Goal: Find specific page/section: Find specific page/section

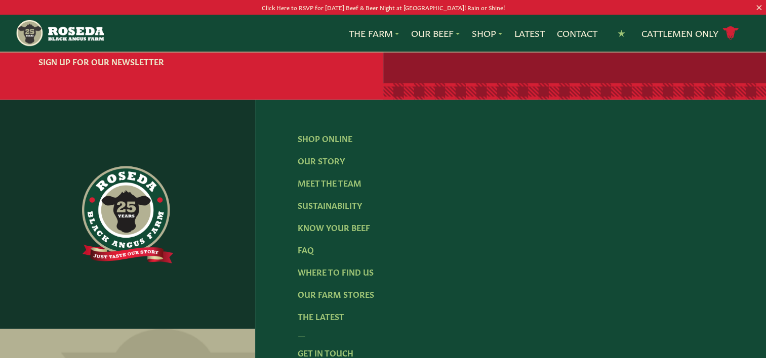
scroll to position [1403, 0]
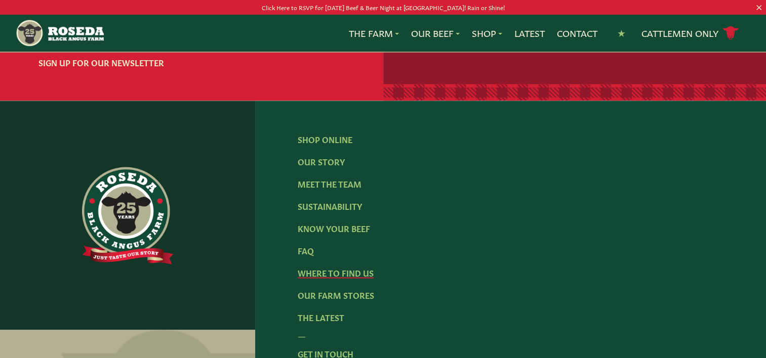
click at [336, 267] on link "Where To Find Us" at bounding box center [336, 272] width 76 height 11
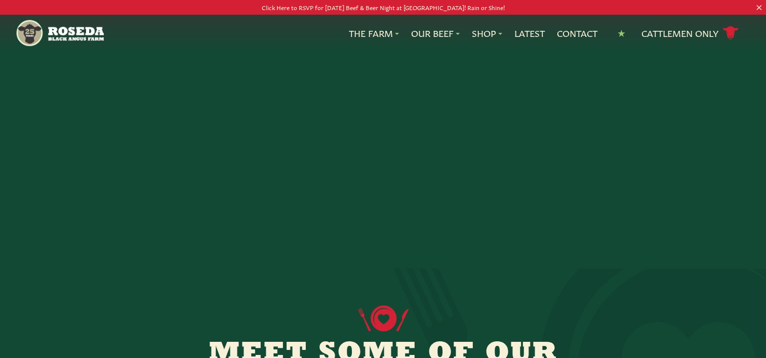
click at [368, 294] on span "P" at bounding box center [370, 293] width 8 height 12
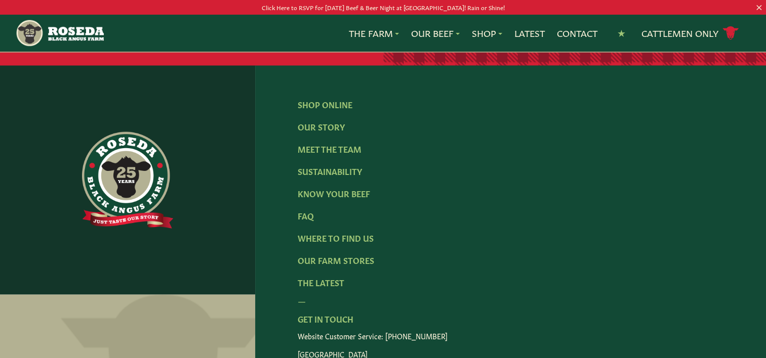
scroll to position [2070, 0]
click at [353, 258] on link "Our Farm Stores" at bounding box center [336, 260] width 76 height 11
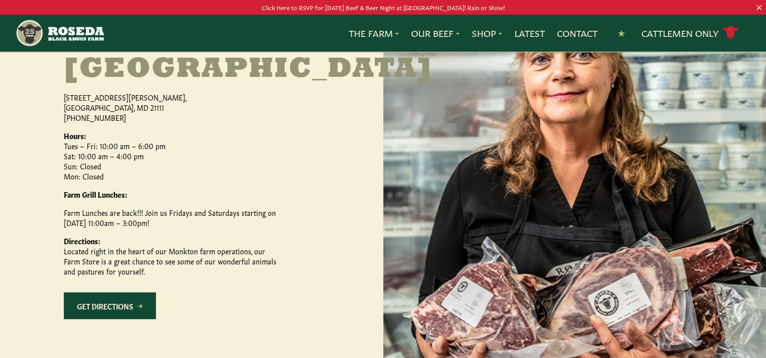
scroll to position [478, 0]
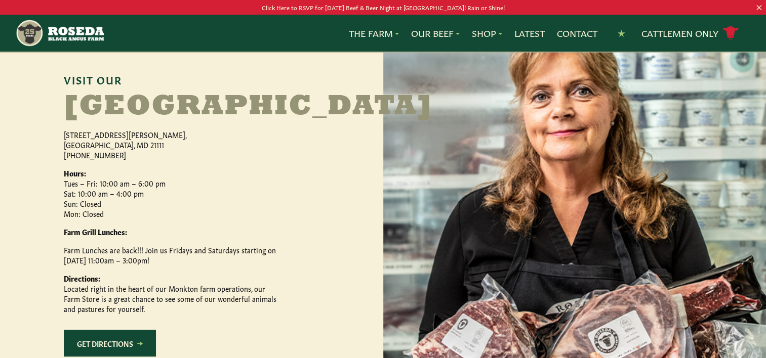
click at [707, 161] on div at bounding box center [574, 223] width 383 height 461
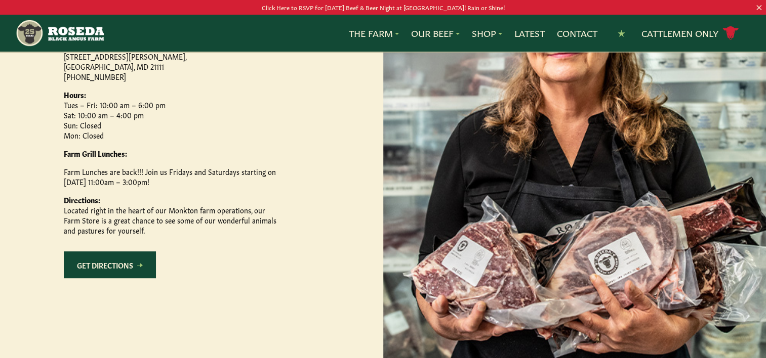
scroll to position [542, 0]
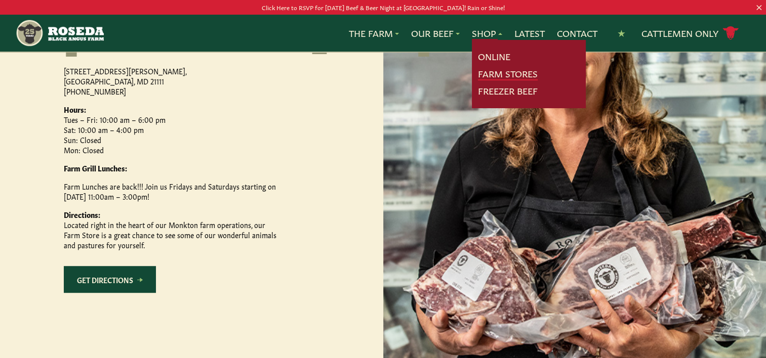
click at [490, 75] on link "Farm Stores" at bounding box center [508, 73] width 60 height 13
click at [490, 57] on link "Online" at bounding box center [494, 56] width 32 height 13
